Goal: Task Accomplishment & Management: Manage account settings

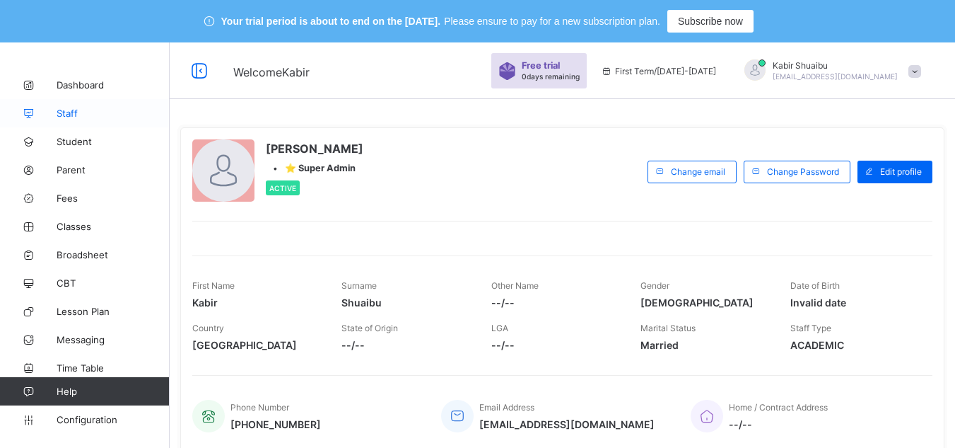
click at [92, 111] on span "Staff" at bounding box center [113, 112] width 113 height 11
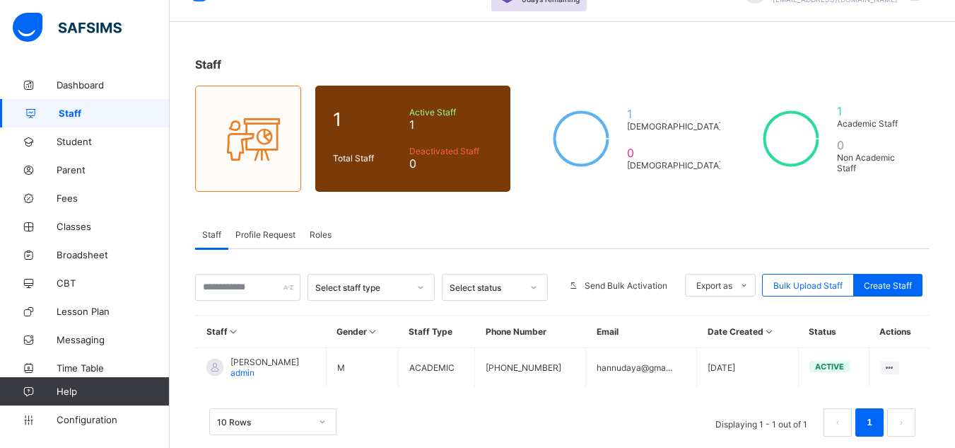
scroll to position [101, 0]
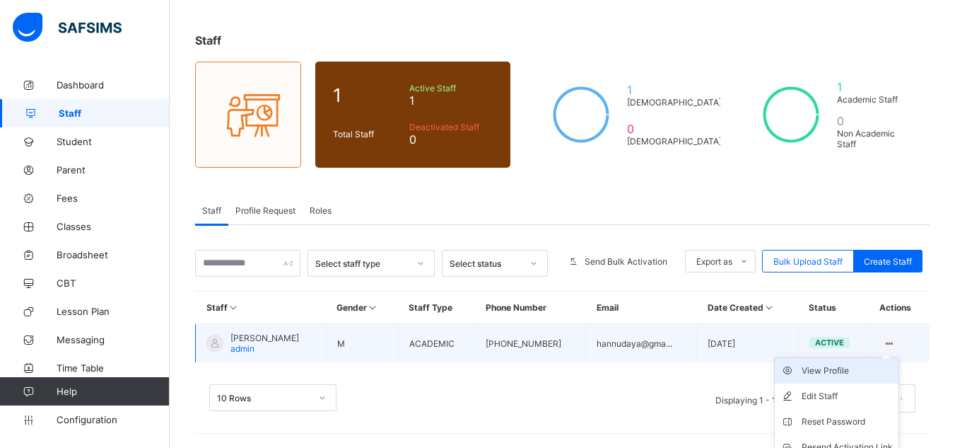
click at [838, 368] on div "View Profile" at bounding box center [847, 370] width 91 height 14
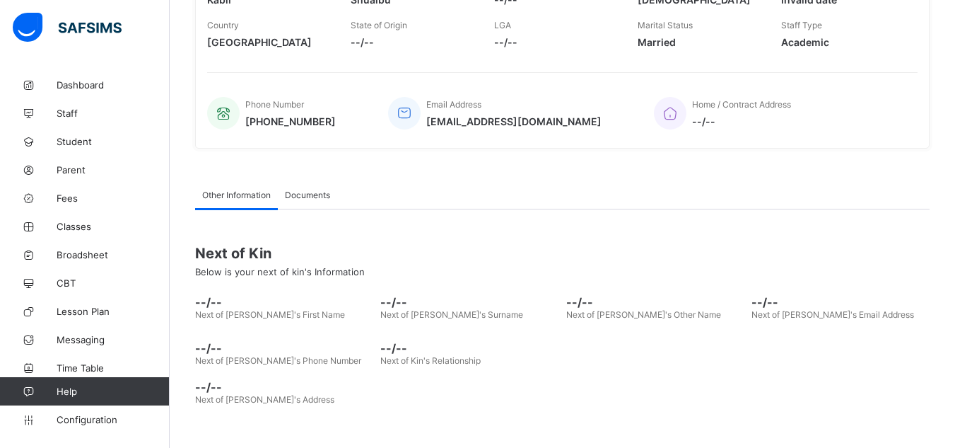
scroll to position [374, 0]
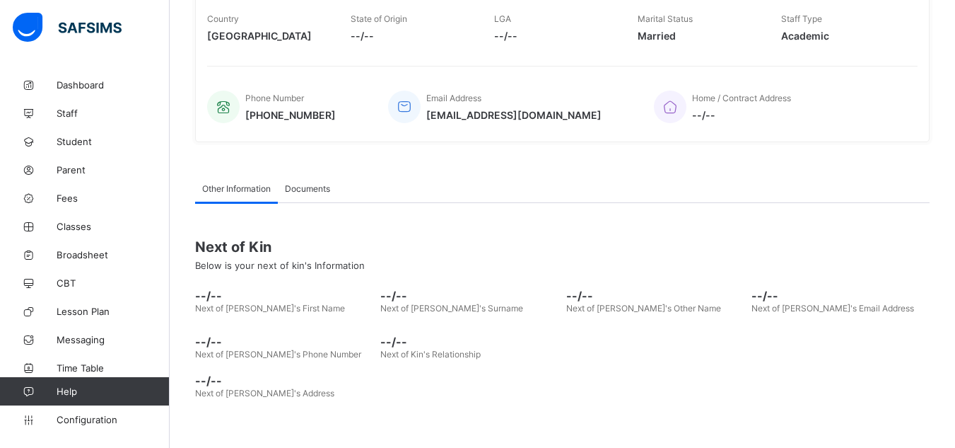
click at [323, 188] on span "Documents" at bounding box center [307, 188] width 45 height 11
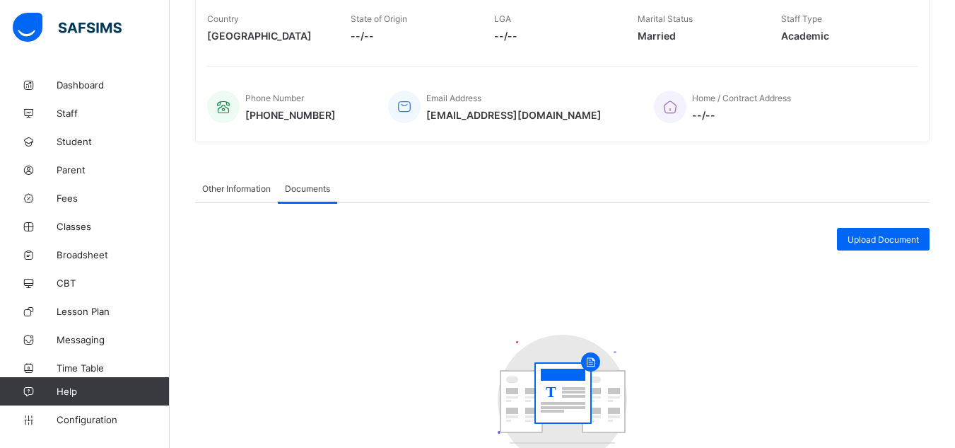
click at [236, 188] on span "Other Information" at bounding box center [236, 188] width 69 height 11
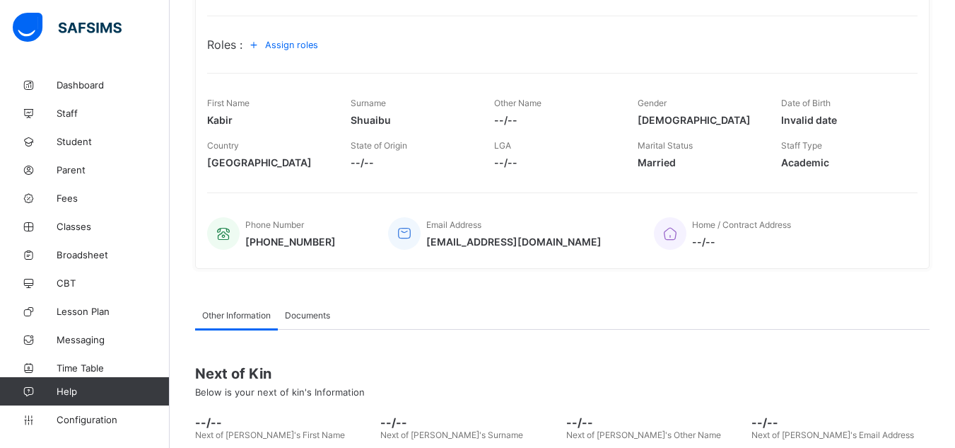
scroll to position [233, 0]
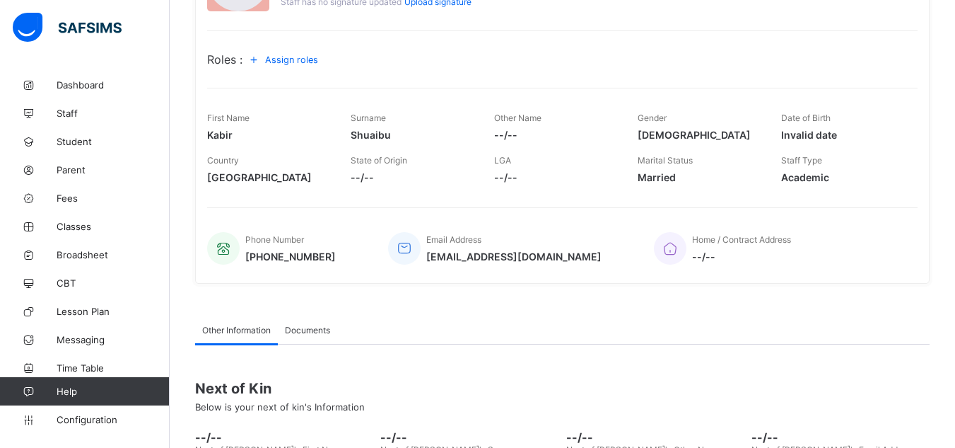
click at [305, 57] on span "Assign roles" at bounding box center [291, 59] width 53 height 11
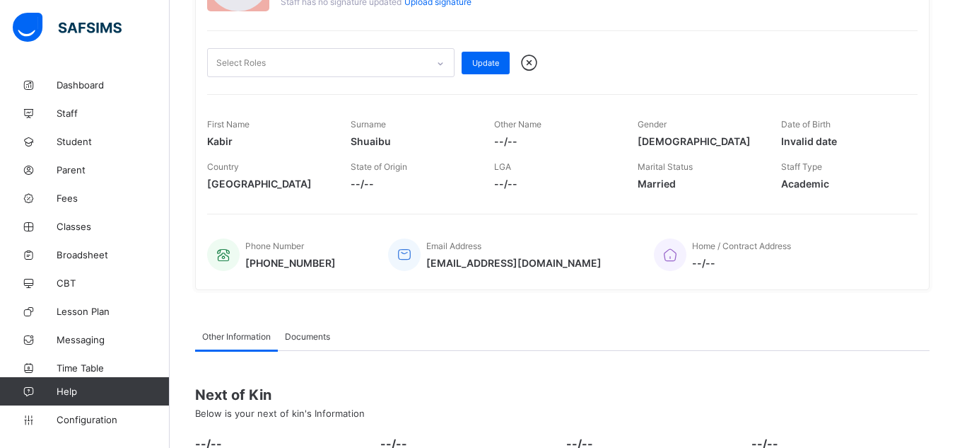
click at [439, 64] on icon at bounding box center [440, 64] width 8 height 14
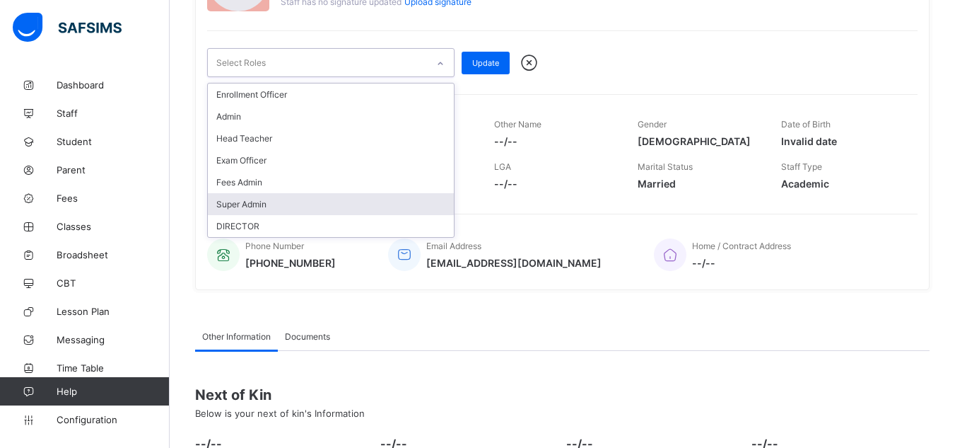
click at [298, 196] on div "Super Admin" at bounding box center [331, 204] width 246 height 22
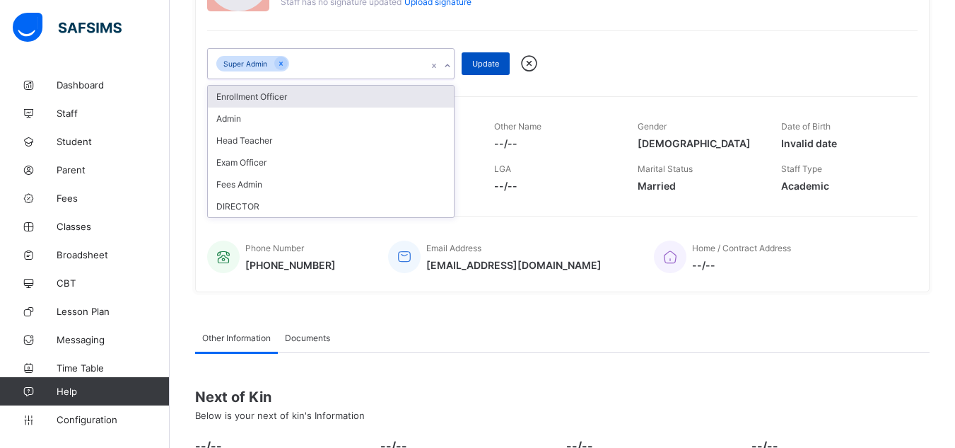
click at [491, 65] on span "Update" at bounding box center [485, 64] width 27 height 10
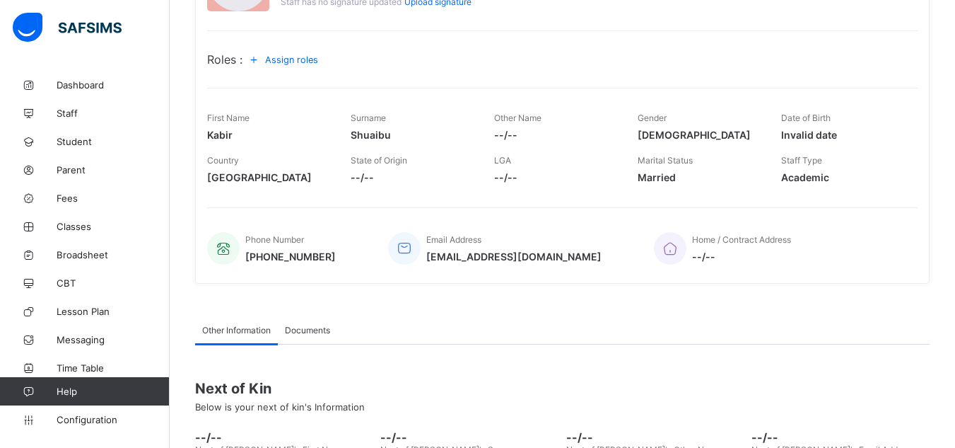
click at [811, 175] on span "Academic" at bounding box center [842, 177] width 122 height 12
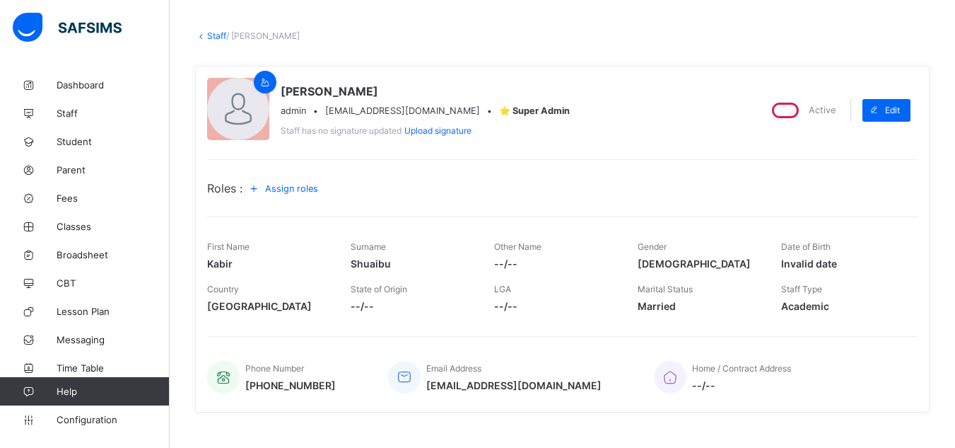
scroll to position [91, 0]
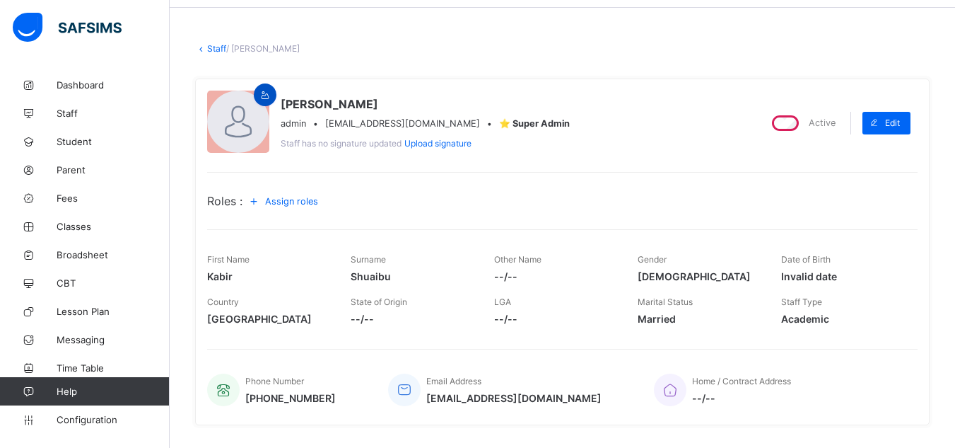
click at [263, 98] on icon at bounding box center [265, 95] width 12 height 11
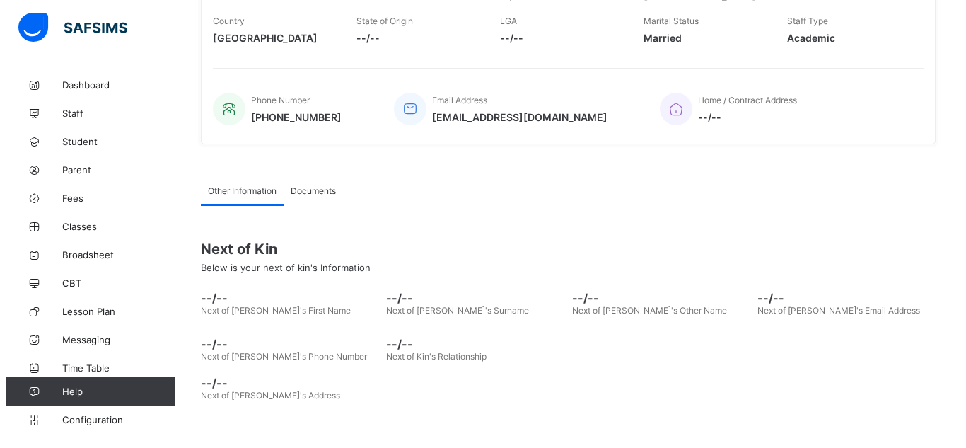
scroll to position [552, 0]
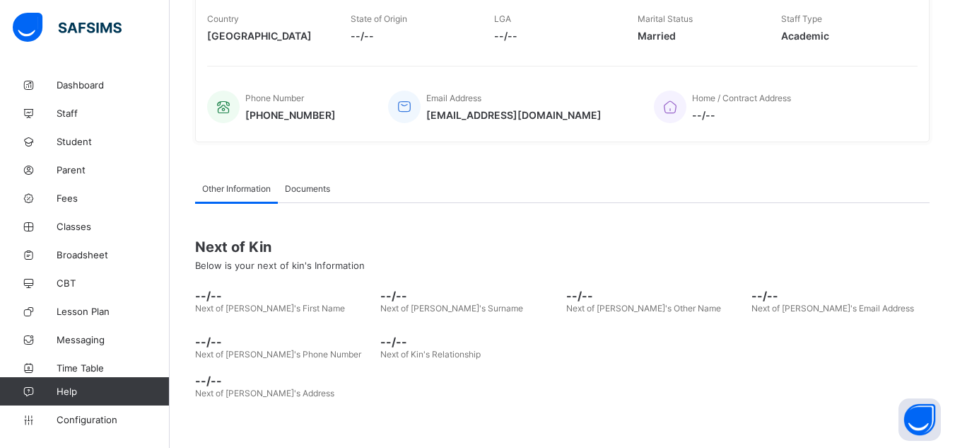
click at [308, 190] on span "Documents" at bounding box center [307, 188] width 45 height 11
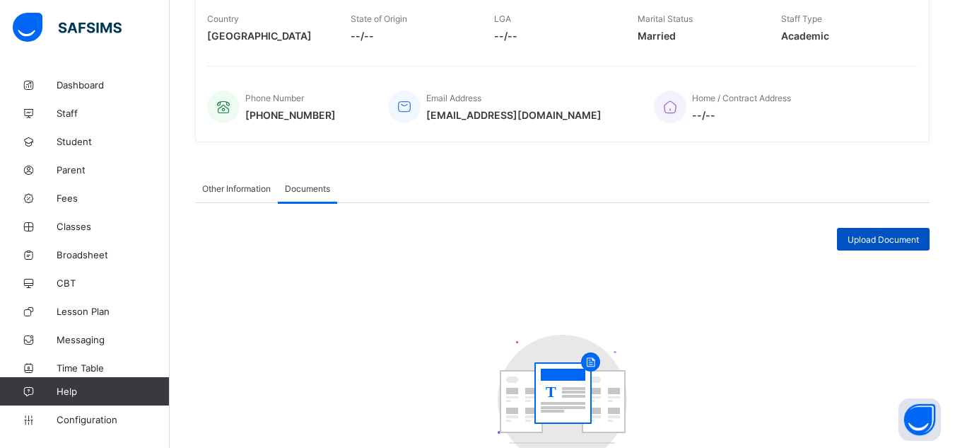
click at [874, 239] on span "Upload Document" at bounding box center [883, 239] width 71 height 11
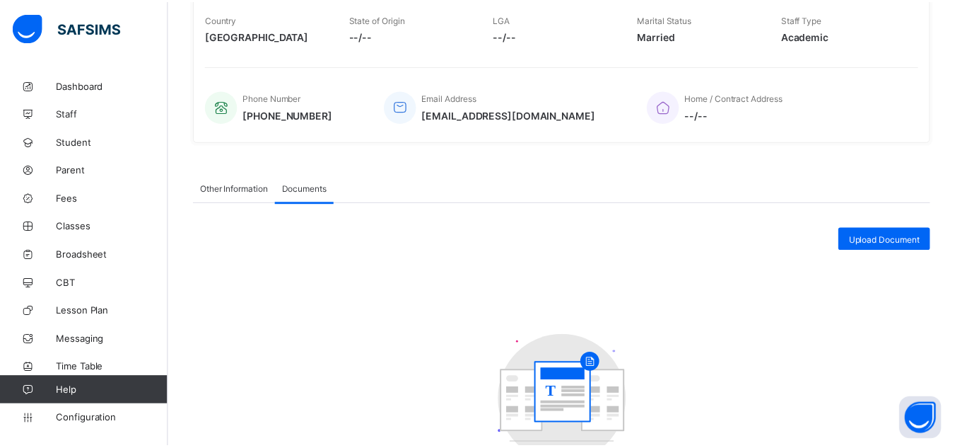
scroll to position [58, 0]
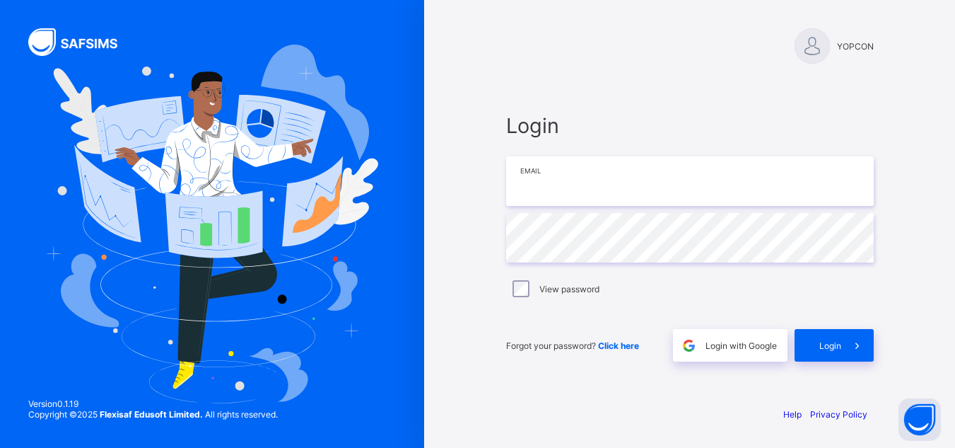
type input "**********"
